Goal: Task Accomplishment & Management: Use online tool/utility

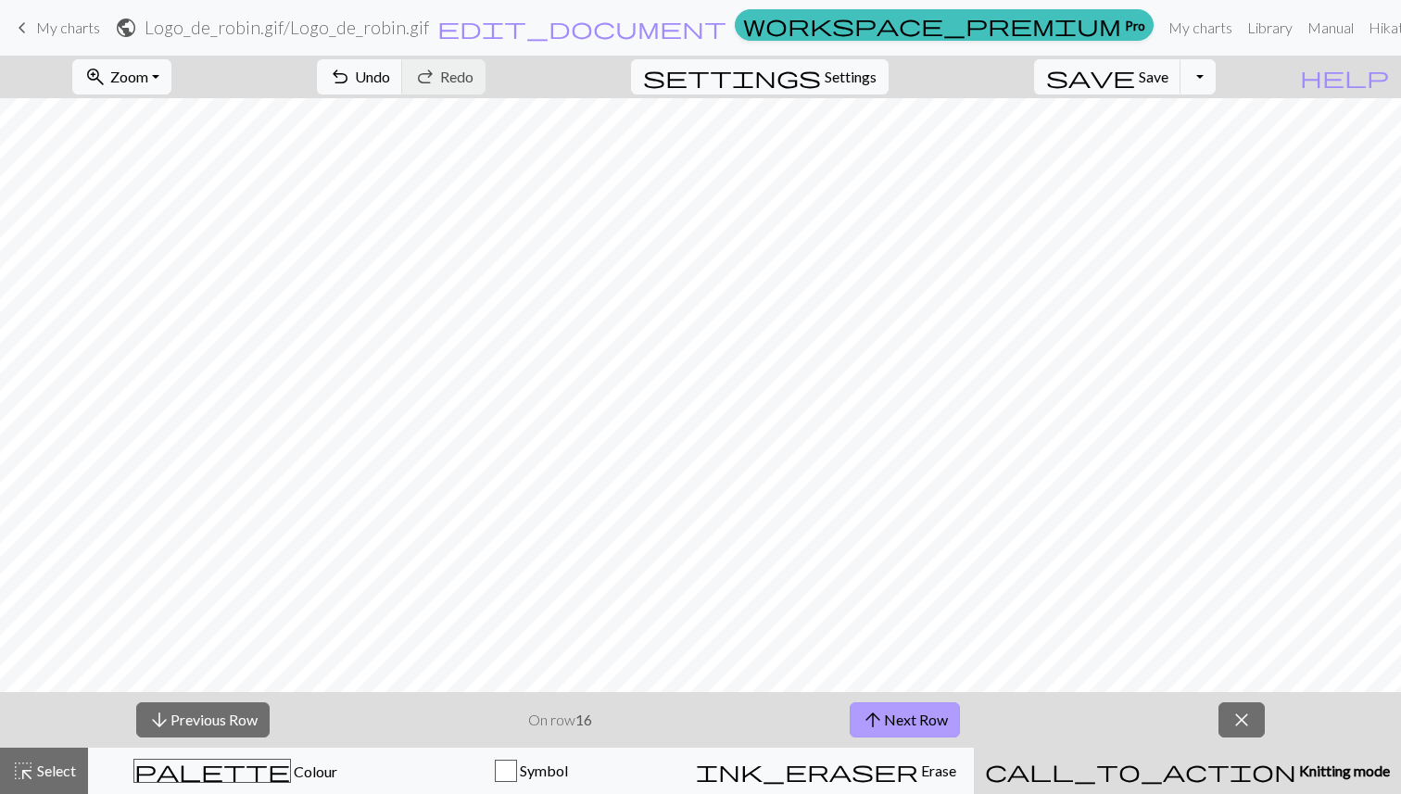
click at [903, 717] on button "arrow_upward Next Row" at bounding box center [905, 719] width 110 height 35
click at [176, 712] on button "arrow_downward Previous Row" at bounding box center [202, 719] width 133 height 35
click at [930, 712] on button "arrow_upward Next Row" at bounding box center [905, 719] width 110 height 35
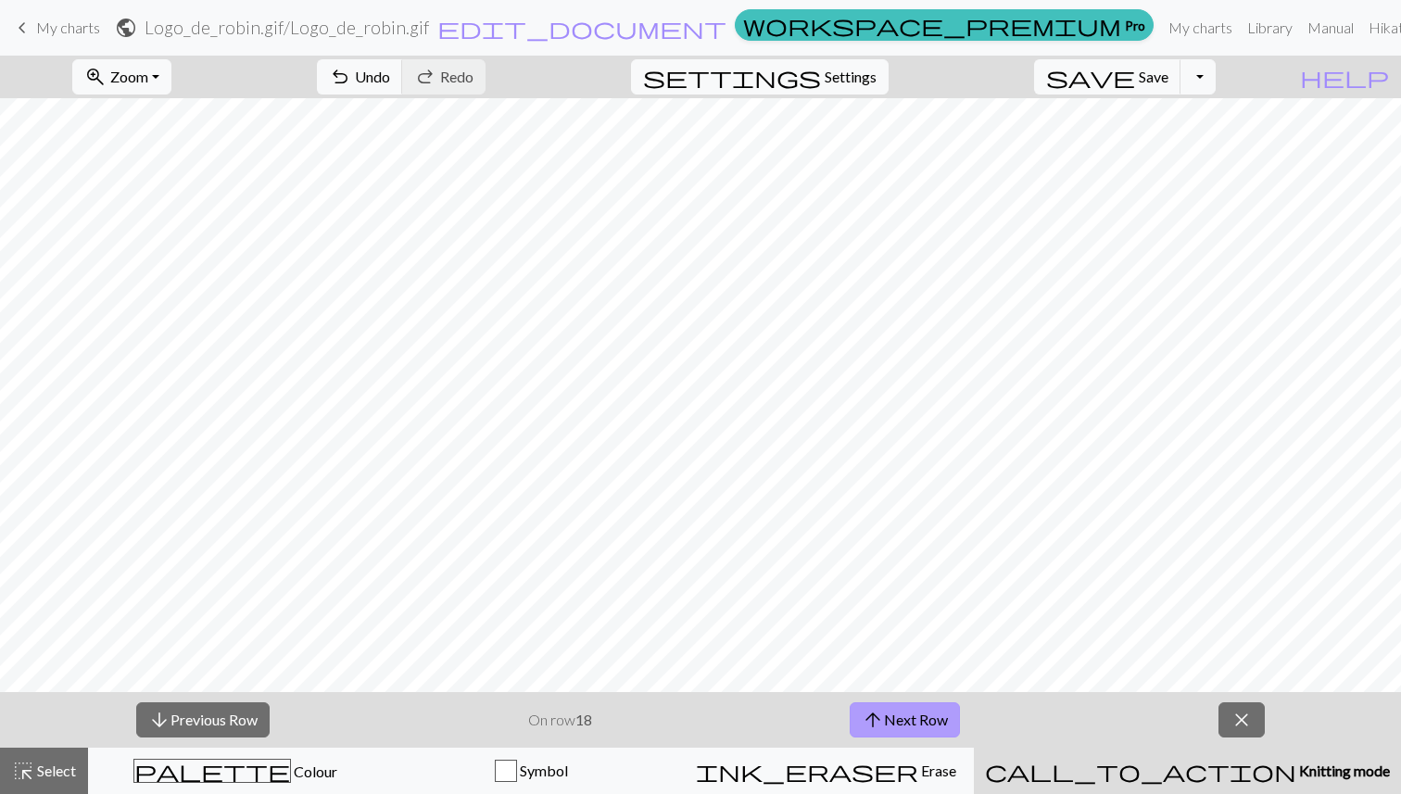
click at [904, 719] on button "arrow_upward Next Row" at bounding box center [905, 719] width 110 height 35
click at [187, 709] on button "arrow_downward Previous Row" at bounding box center [202, 719] width 133 height 35
click at [937, 717] on button "arrow_upward Next Row" at bounding box center [905, 719] width 110 height 35
click at [919, 712] on button "arrow_upward Next Row" at bounding box center [905, 719] width 110 height 35
click at [884, 711] on span "arrow_upward" at bounding box center [873, 720] width 22 height 26
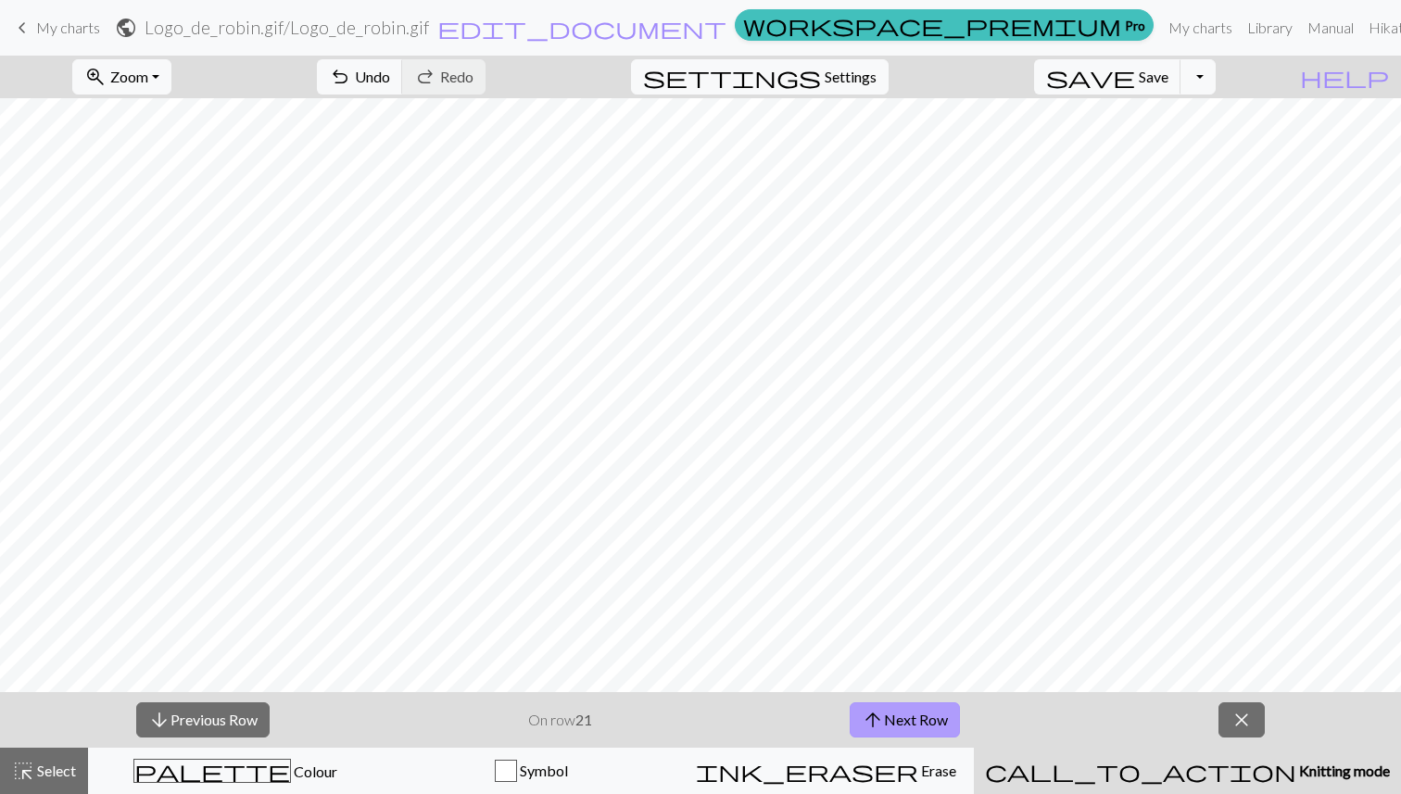
click at [884, 711] on span "arrow_upward" at bounding box center [873, 720] width 22 height 26
click at [883, 716] on span "arrow_upward" at bounding box center [873, 720] width 22 height 26
click at [886, 719] on button "arrow_upward Next Row" at bounding box center [905, 719] width 110 height 35
click at [911, 719] on button "arrow_upward Next Row" at bounding box center [905, 719] width 110 height 35
